Goal: Share content: Share content

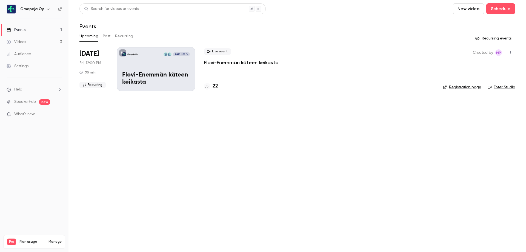
click at [28, 43] on link "Videos 3" at bounding box center [34, 42] width 68 height 12
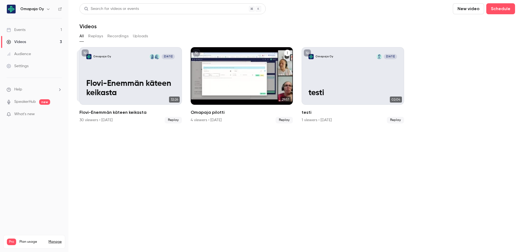
click at [288, 51] on icon "Omapaja pilotti" at bounding box center [287, 52] width 3 height 3
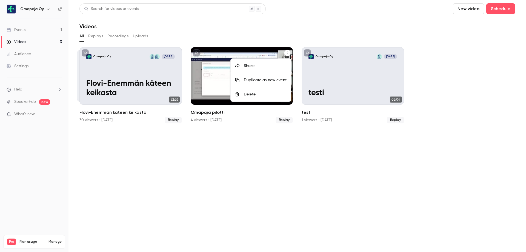
click at [251, 68] on div "Share" at bounding box center [265, 65] width 43 height 5
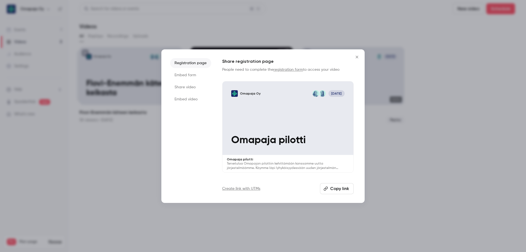
click at [192, 86] on li "Share video" at bounding box center [190, 87] width 41 height 10
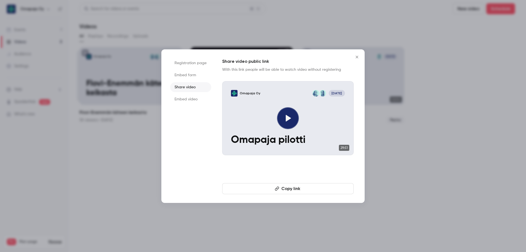
click at [302, 188] on button "Copy link" at bounding box center [287, 188] width 131 height 11
click at [355, 56] on icon "Close" at bounding box center [357, 57] width 7 height 4
